Goal: Transaction & Acquisition: Purchase product/service

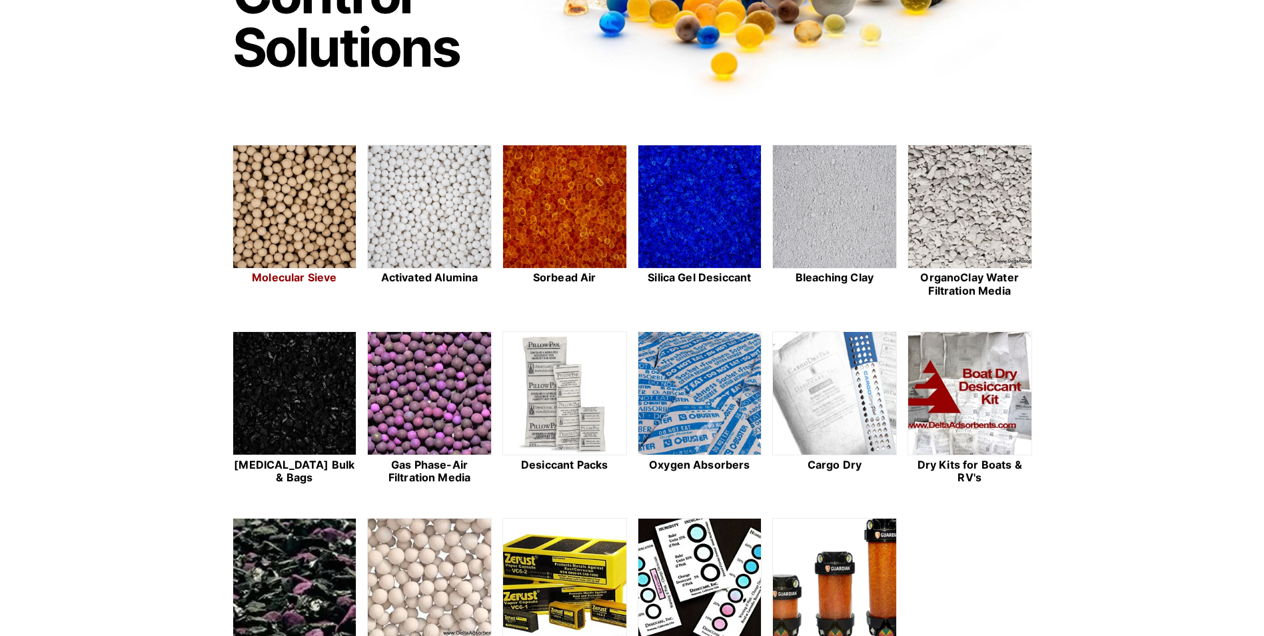
scroll to position [267, 0]
click at [458, 211] on img at bounding box center [429, 208] width 123 height 124
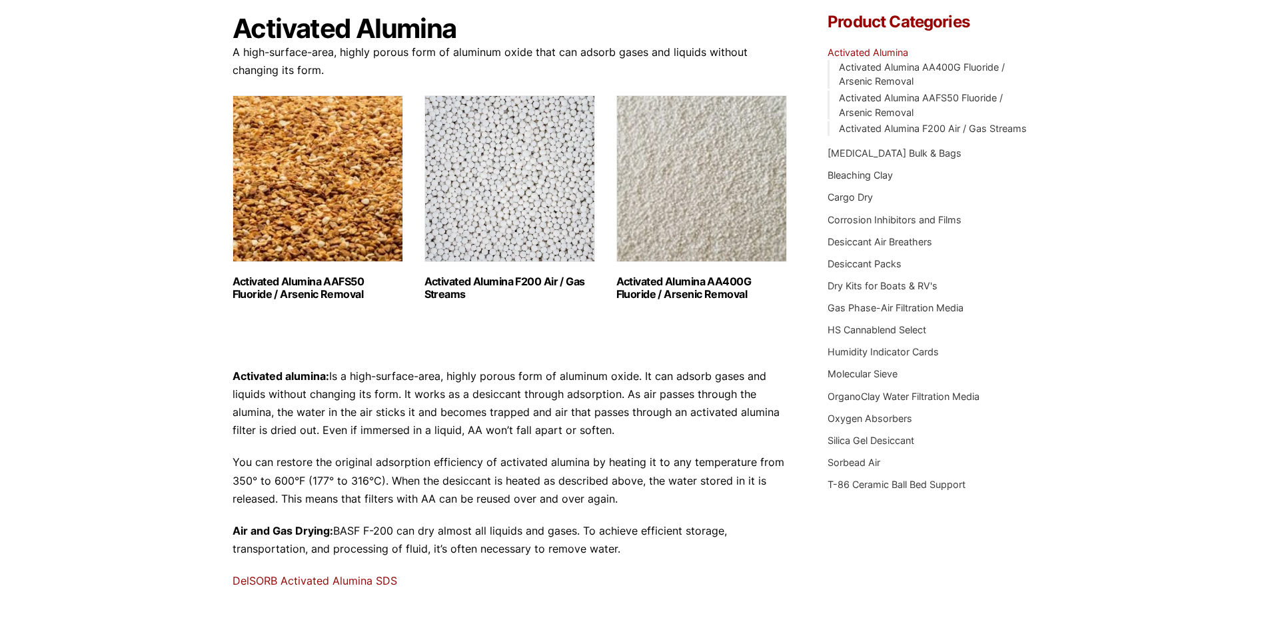
scroll to position [133, 0]
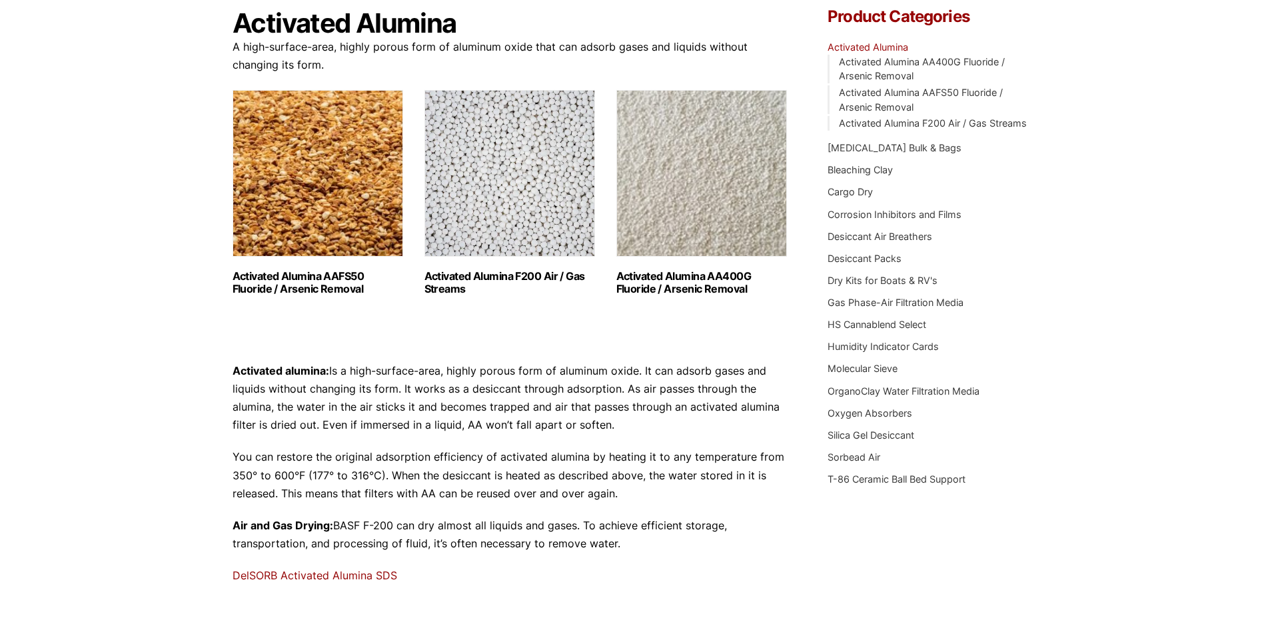
click at [492, 209] on img "Visit product category Activated Alumina F200 Air / Gas Streams" at bounding box center [509, 173] width 171 height 167
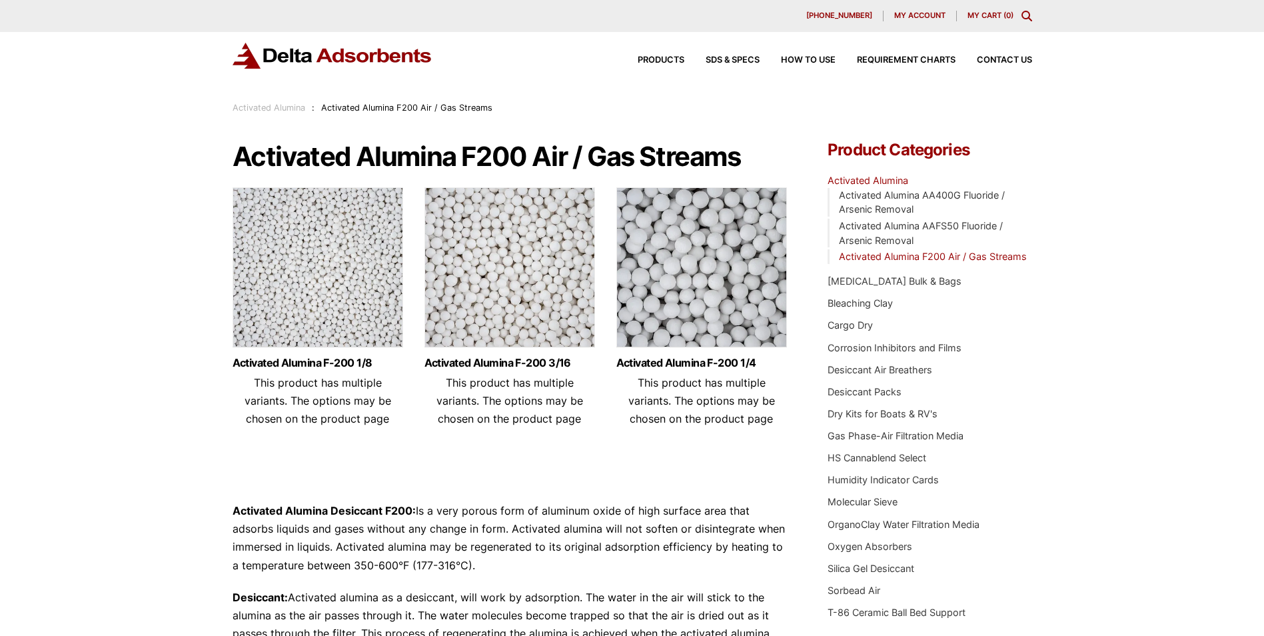
click at [329, 293] on img at bounding box center [318, 270] width 171 height 167
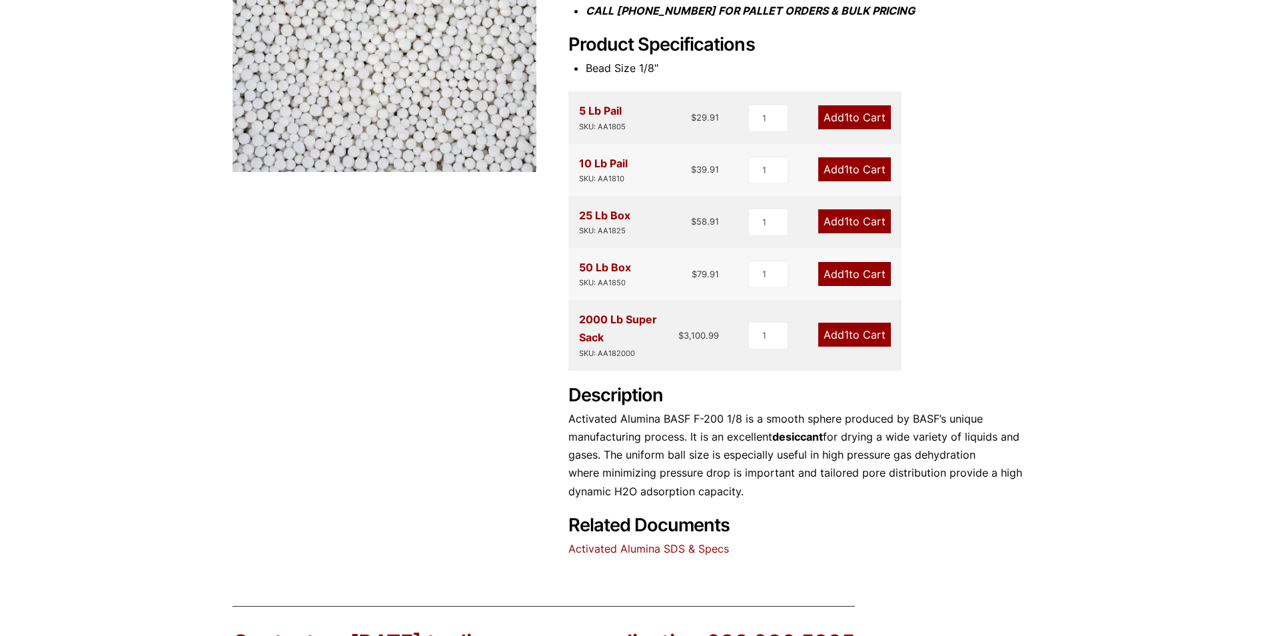
scroll to position [333, 0]
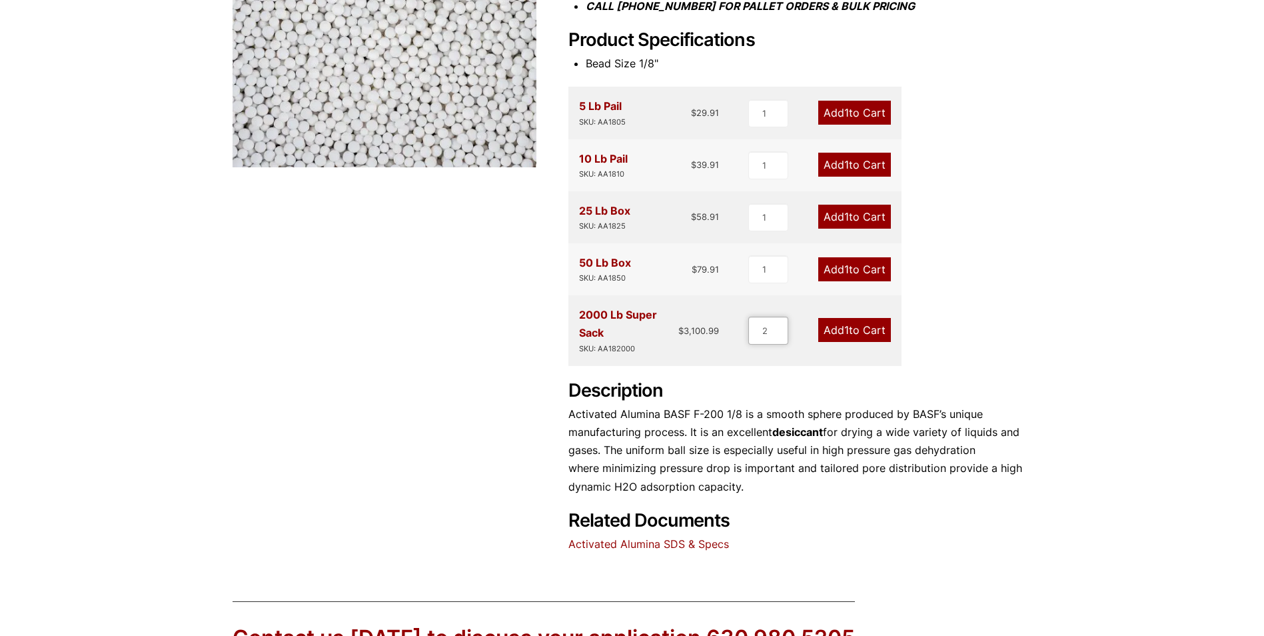
click at [781, 328] on input "2" at bounding box center [768, 331] width 40 height 28
click at [781, 328] on input "3" at bounding box center [768, 331] width 40 height 28
click at [781, 328] on input "4" at bounding box center [768, 331] width 40 height 28
click at [781, 328] on input "5" at bounding box center [768, 331] width 40 height 28
type input "6"
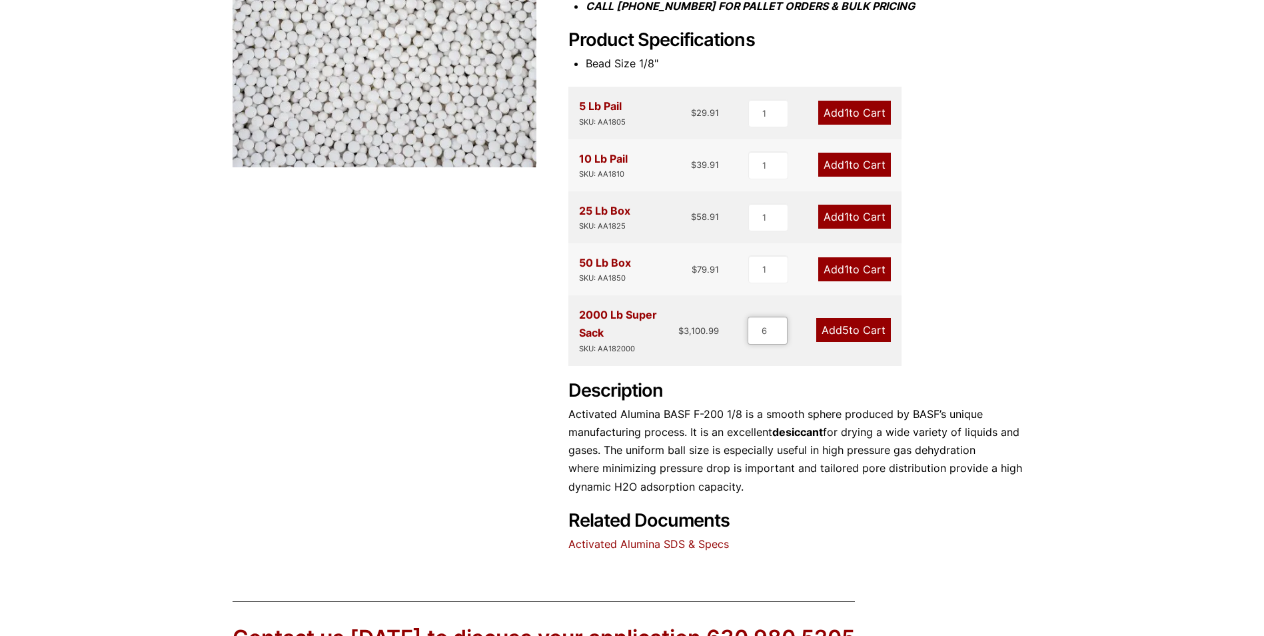
click at [781, 328] on input "6" at bounding box center [768, 331] width 40 height 28
click at [846, 332] on span "6" at bounding box center [845, 329] width 7 height 13
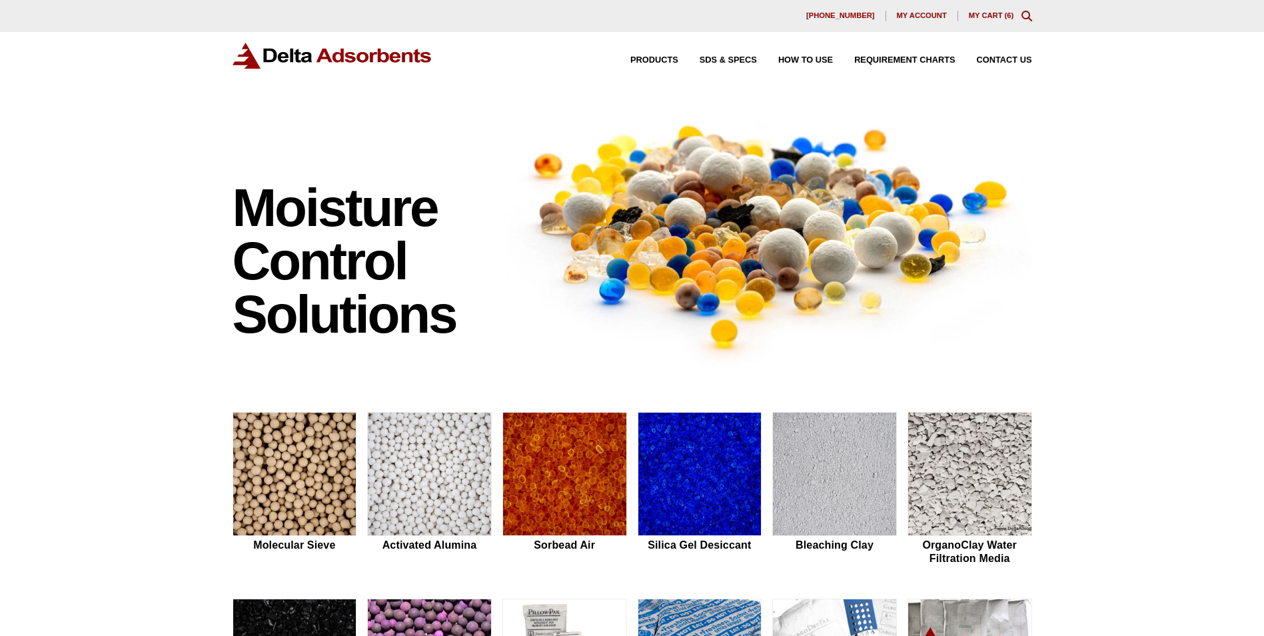
click at [990, 13] on link "My Cart ( 6 )" at bounding box center [991, 15] width 45 height 8
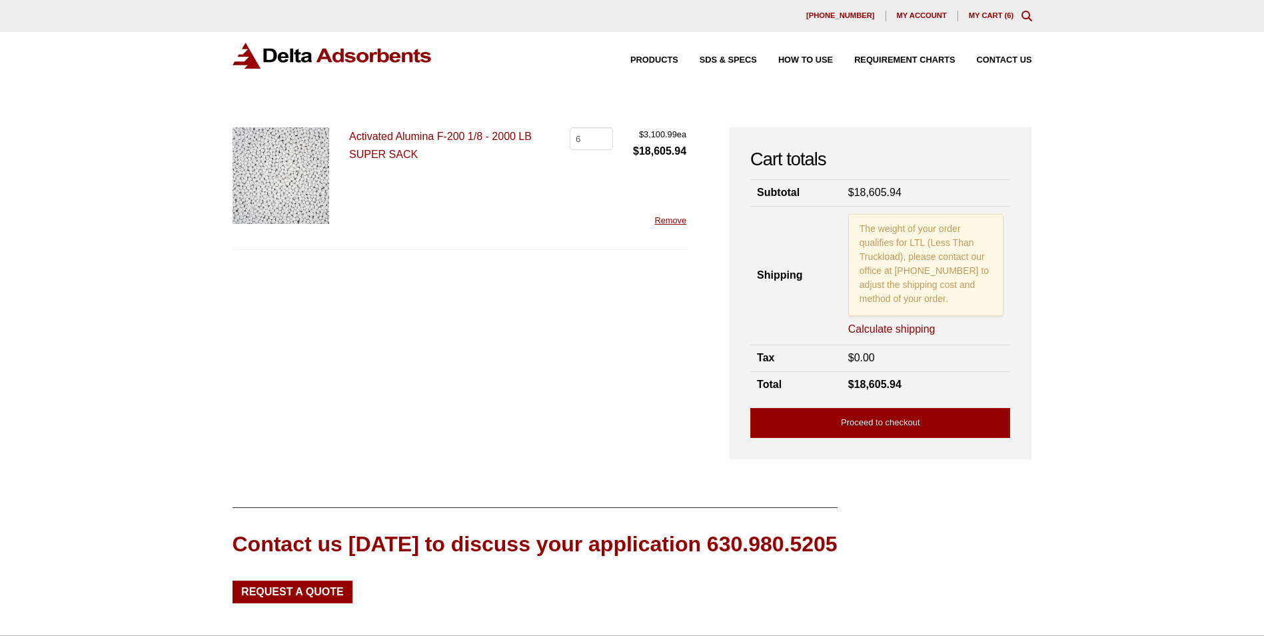
click at [904, 329] on link "Calculate shipping" at bounding box center [891, 329] width 87 height 15
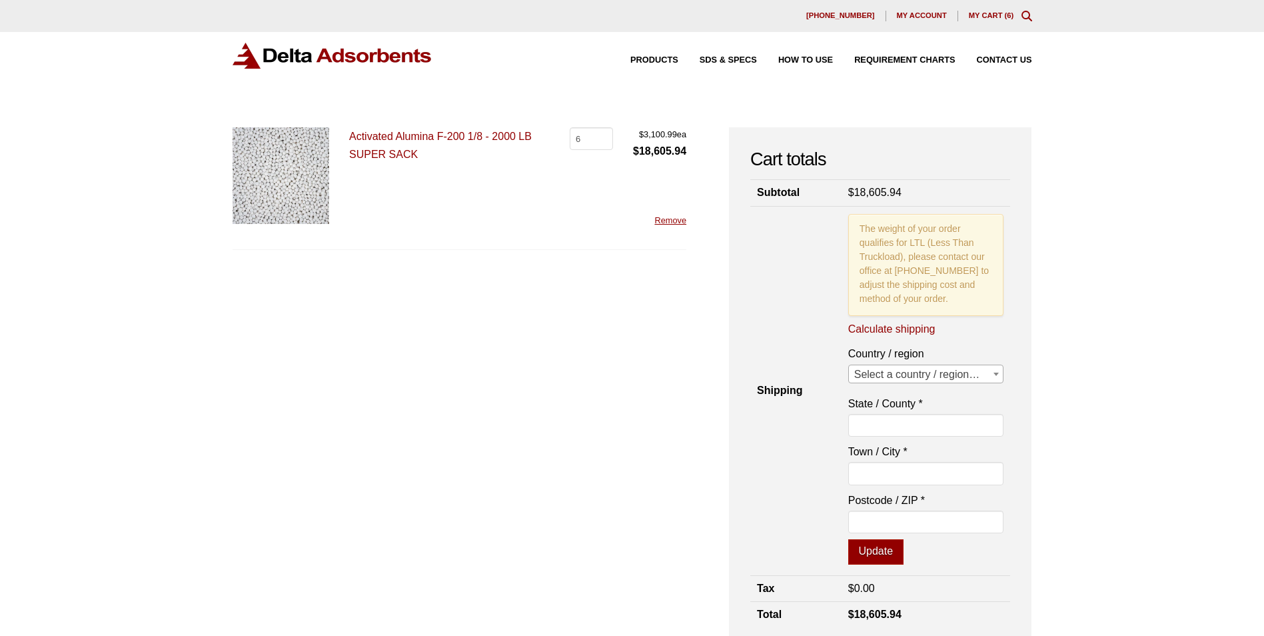
click at [998, 373] on b at bounding box center [996, 374] width 5 height 3
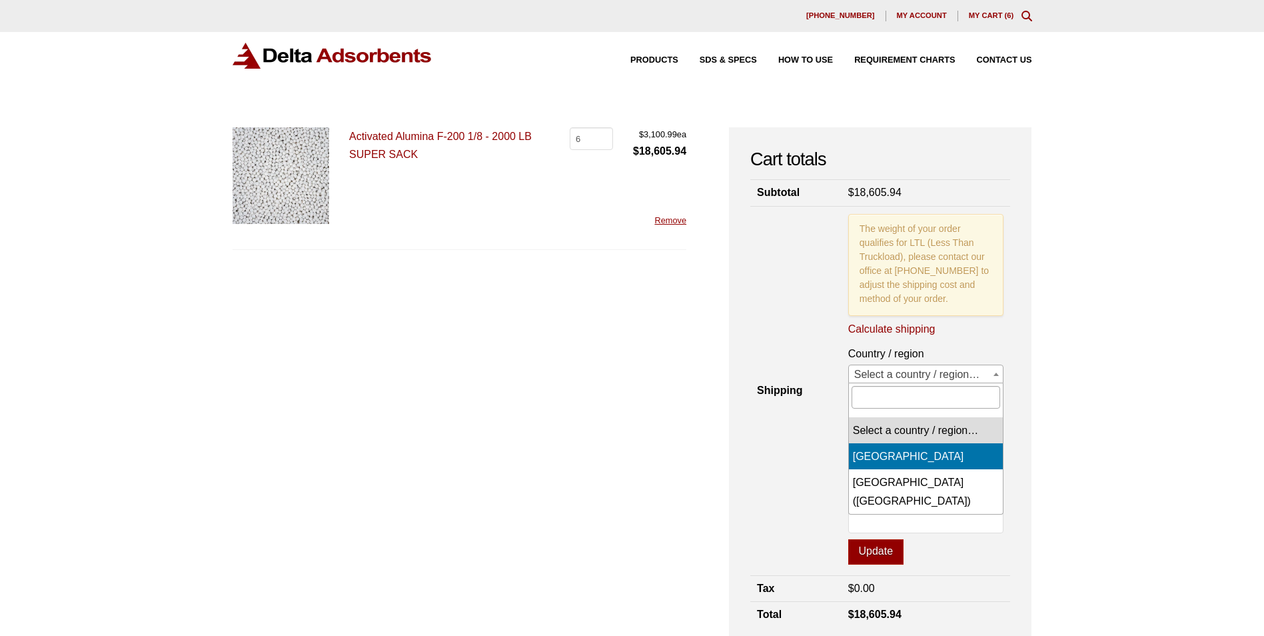
select select "CA"
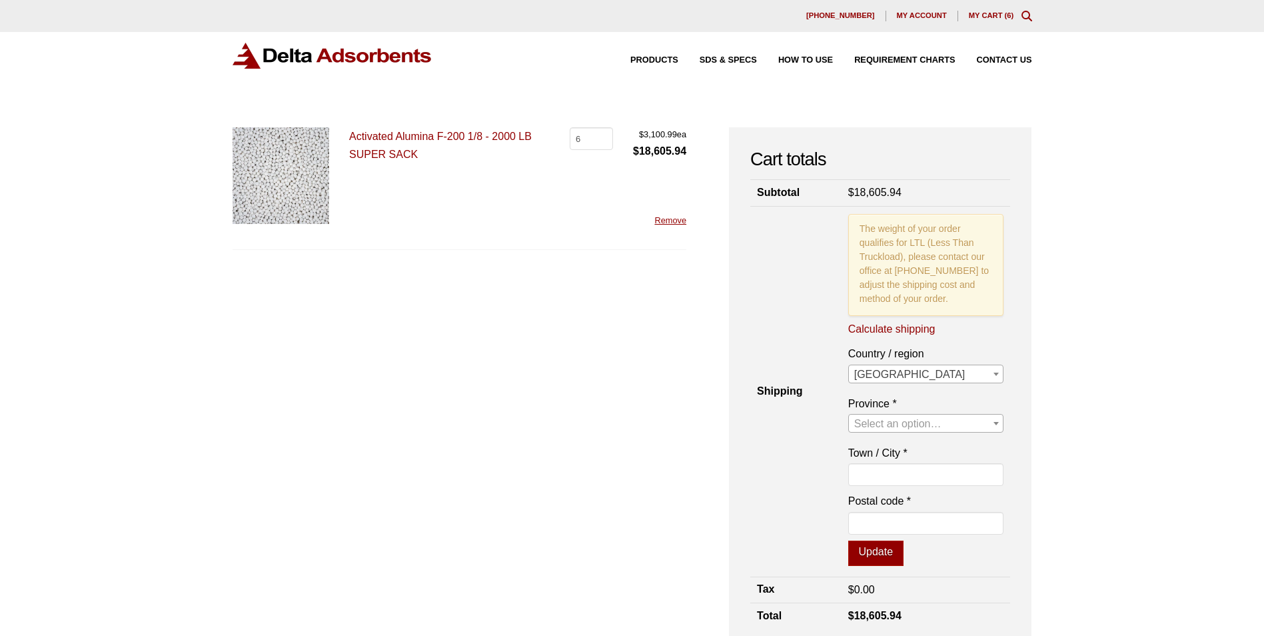
click at [1006, 426] on section "Country / region Select a country / region… Canada [GEOGRAPHIC_DATA] ([GEOGRAPH…" at bounding box center [926, 455] width 177 height 221
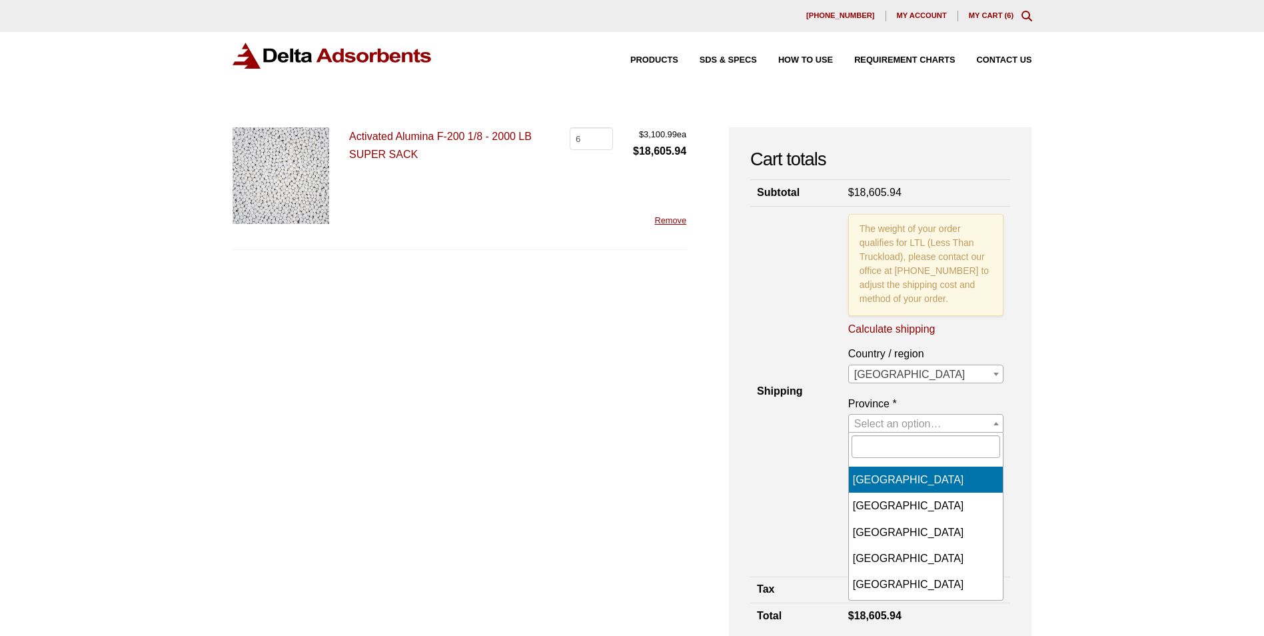
click at [992, 423] on span at bounding box center [996, 422] width 13 height 17
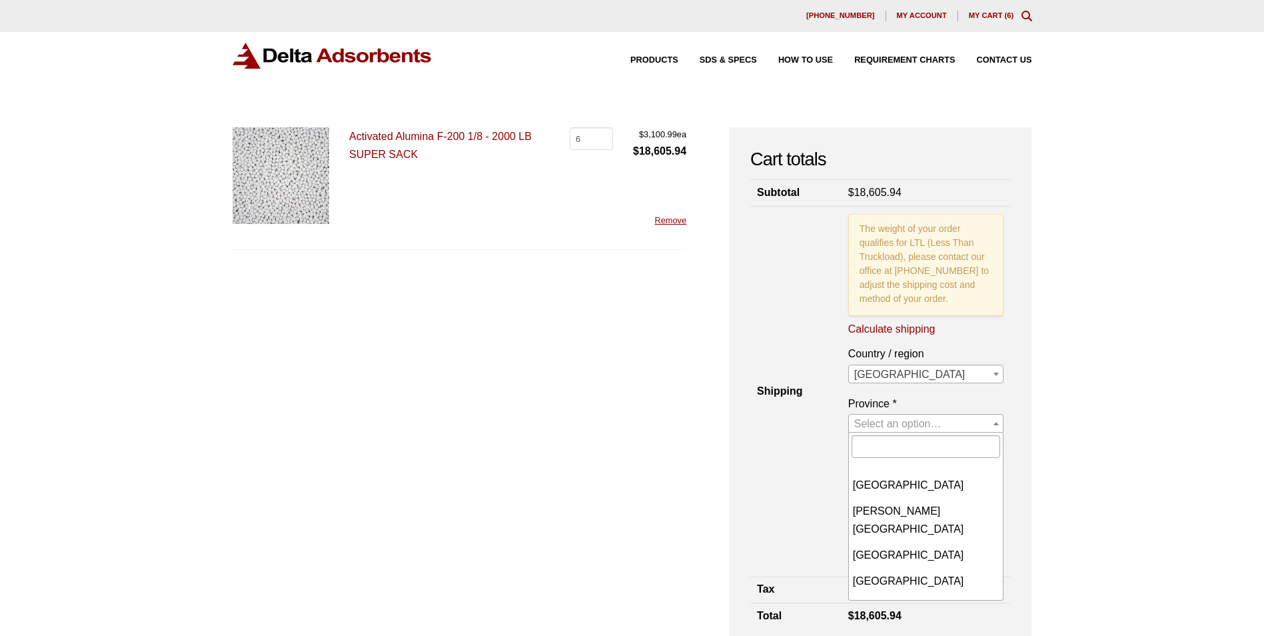
scroll to position [206, 0]
select select "SK"
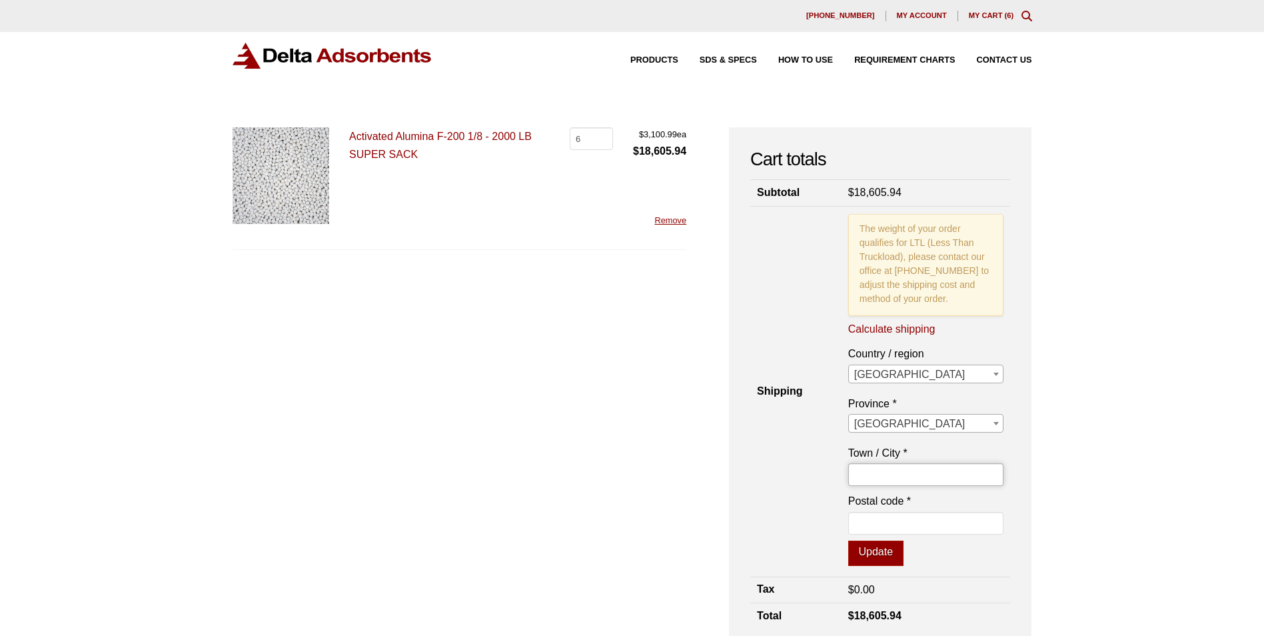
click at [890, 476] on input "Town / City *" at bounding box center [926, 474] width 156 height 23
type input "RM of Sherwood"
type input "S4K 0A8"
click at [870, 546] on button "Update" at bounding box center [875, 552] width 55 height 25
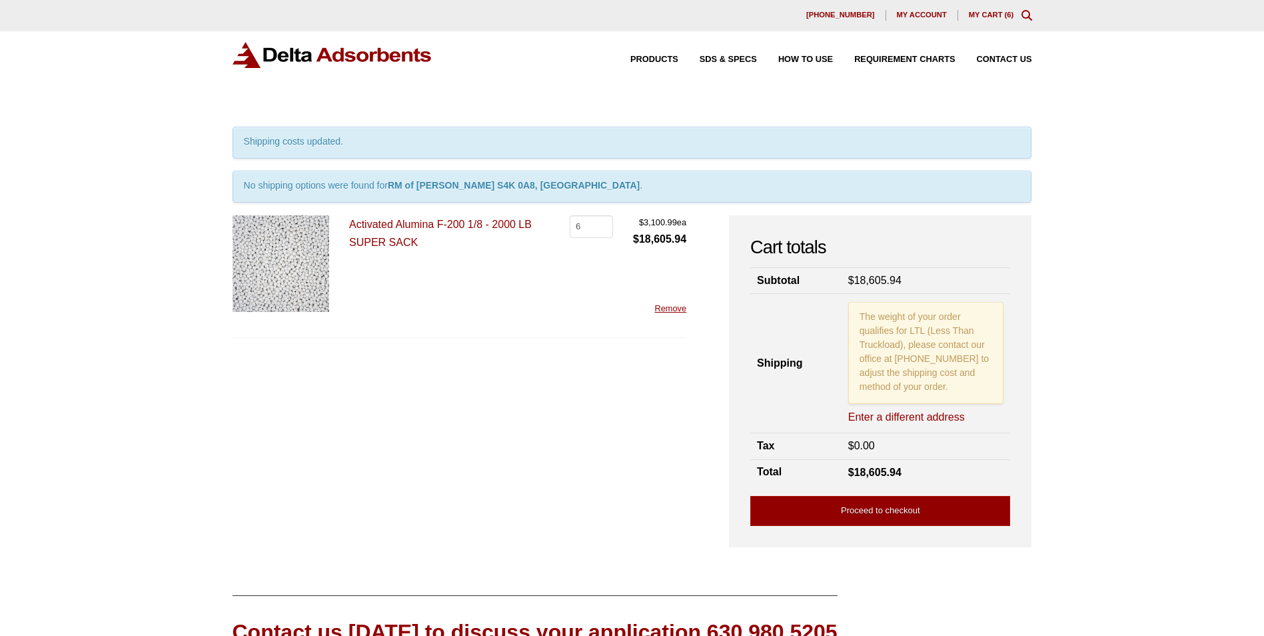
scroll to position [0, 0]
